Goal: Navigation & Orientation: Find specific page/section

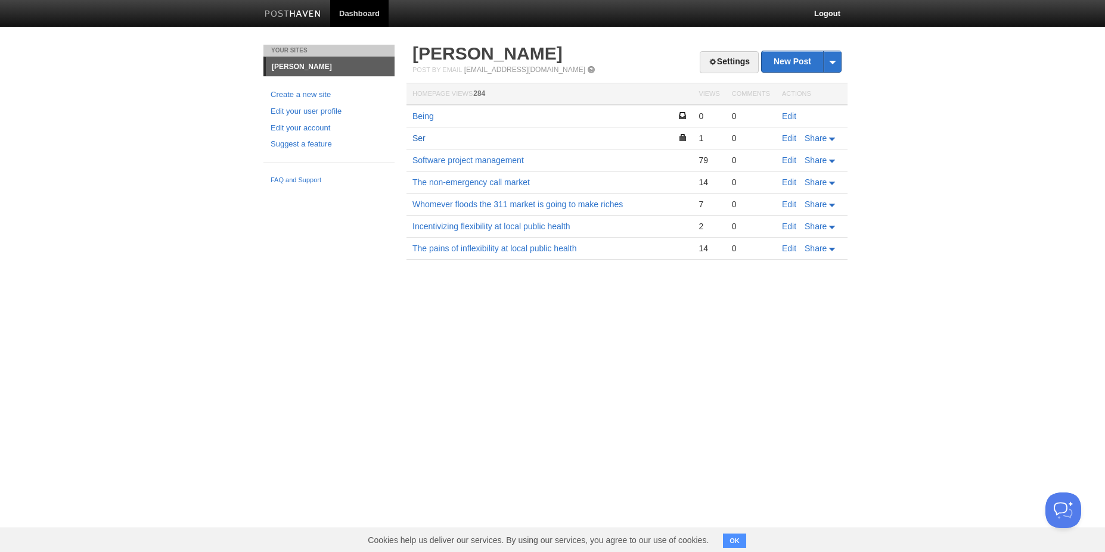
click at [419, 139] on link "Ser" at bounding box center [418, 139] width 13 height 10
click at [426, 118] on link "Being" at bounding box center [422, 116] width 21 height 10
click at [414, 113] on link "Being" at bounding box center [422, 116] width 21 height 10
click at [421, 135] on link "Ser" at bounding box center [418, 139] width 13 height 10
